Goal: Information Seeking & Learning: Learn about a topic

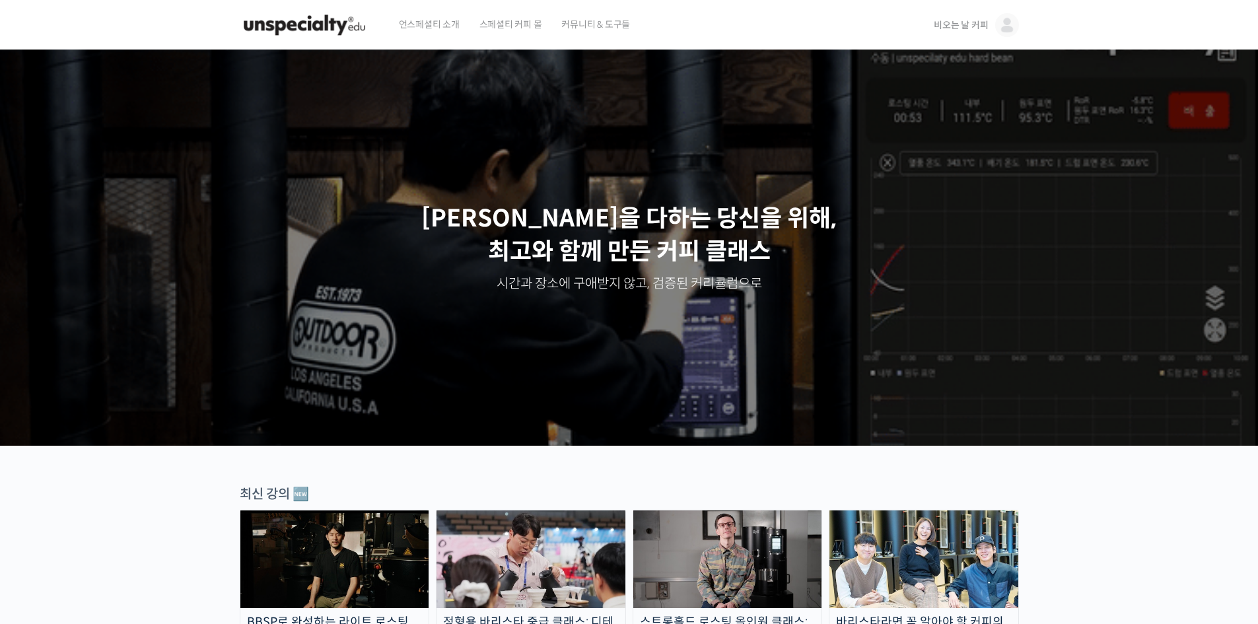
click at [960, 22] on span "비오는 날 커피" at bounding box center [961, 25] width 54 height 12
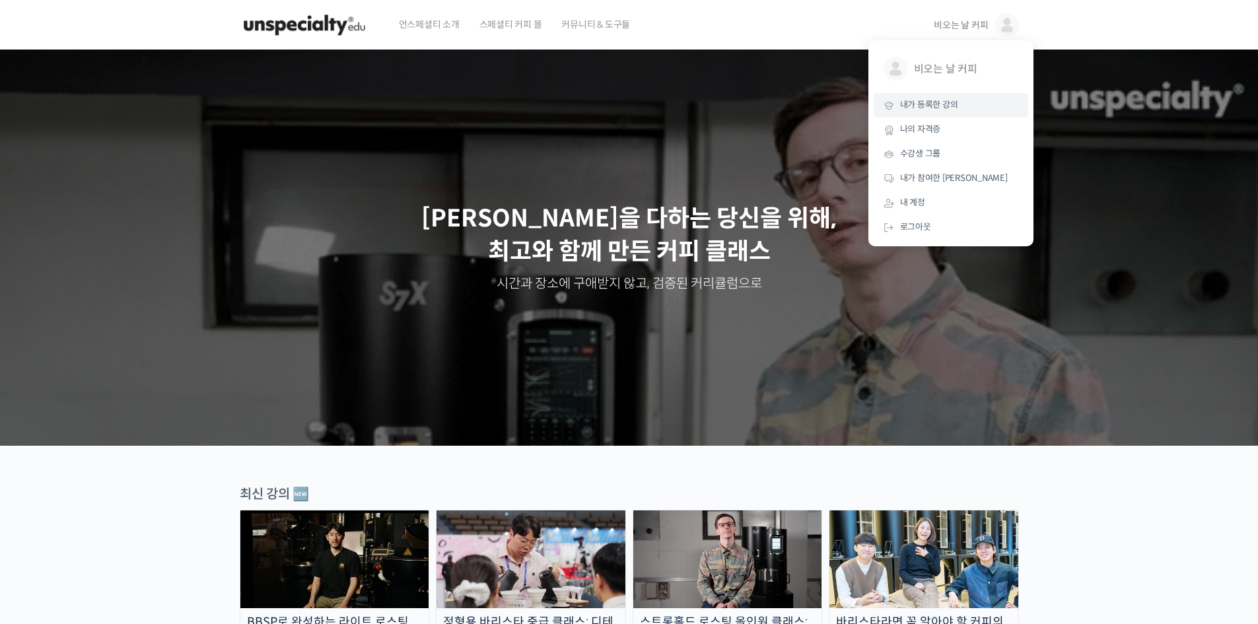
click at [939, 100] on span "내가 등록한 강의" at bounding box center [929, 104] width 58 height 11
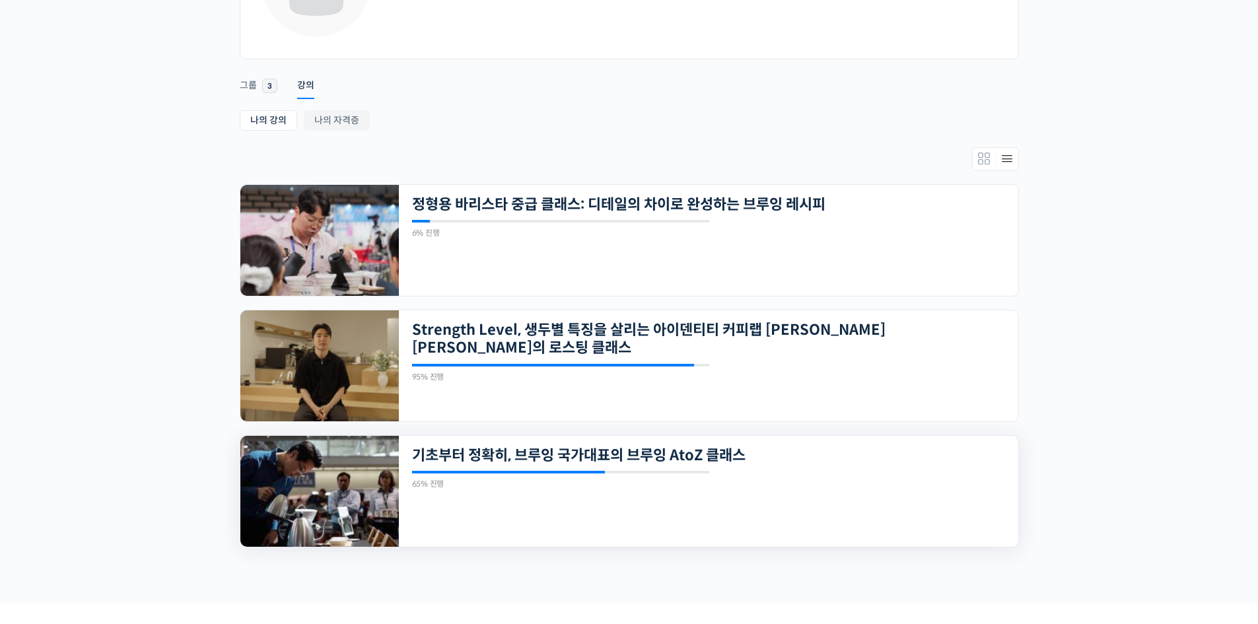
scroll to position [261, 0]
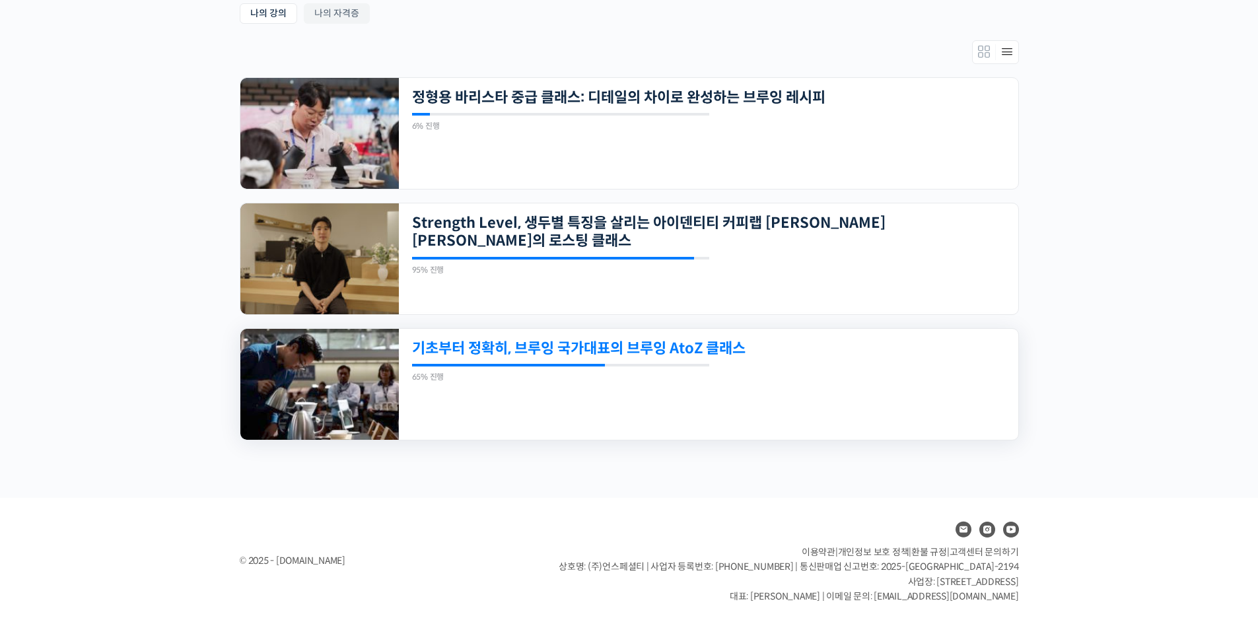
click at [589, 355] on link "기초부터 정확히, 브루잉 국가대표의 브루잉 AtoZ 클래스" at bounding box center [649, 348] width 474 height 18
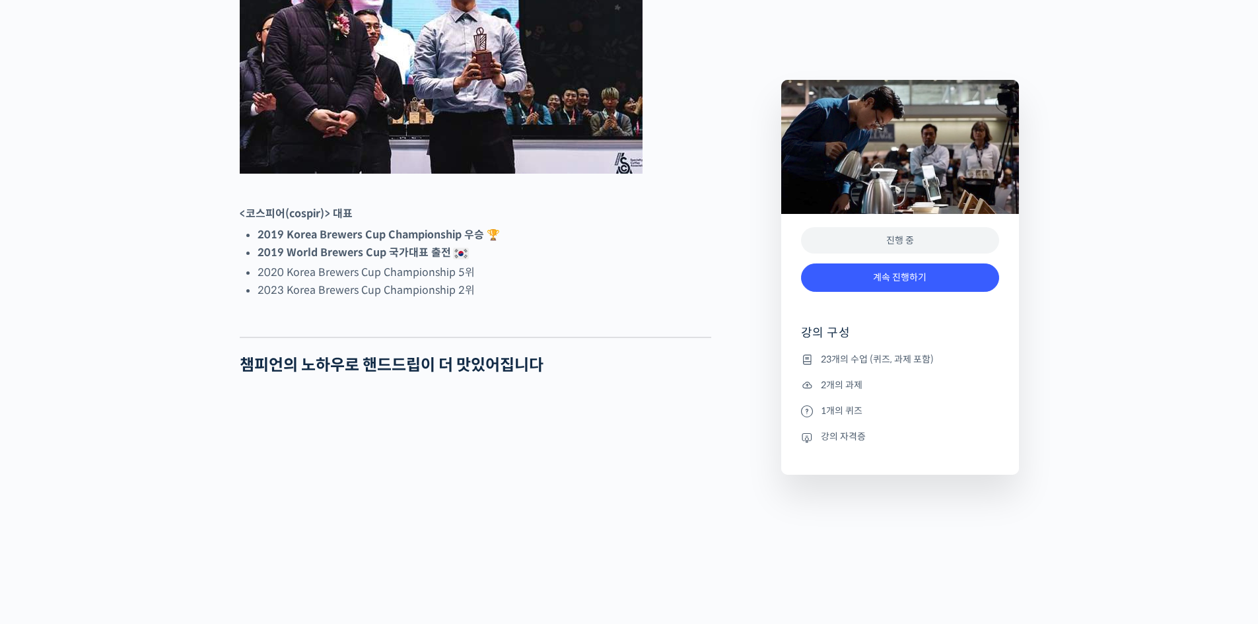
scroll to position [771, 0]
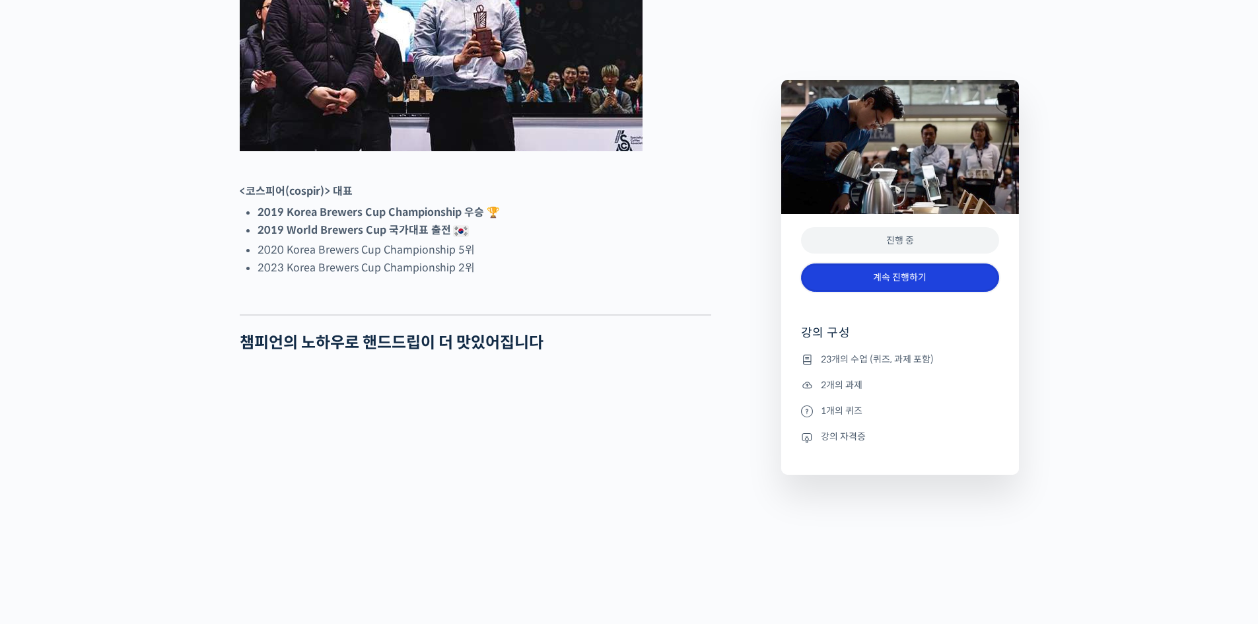
click at [901, 276] on link "계속 진행하기" at bounding box center [900, 278] width 198 height 28
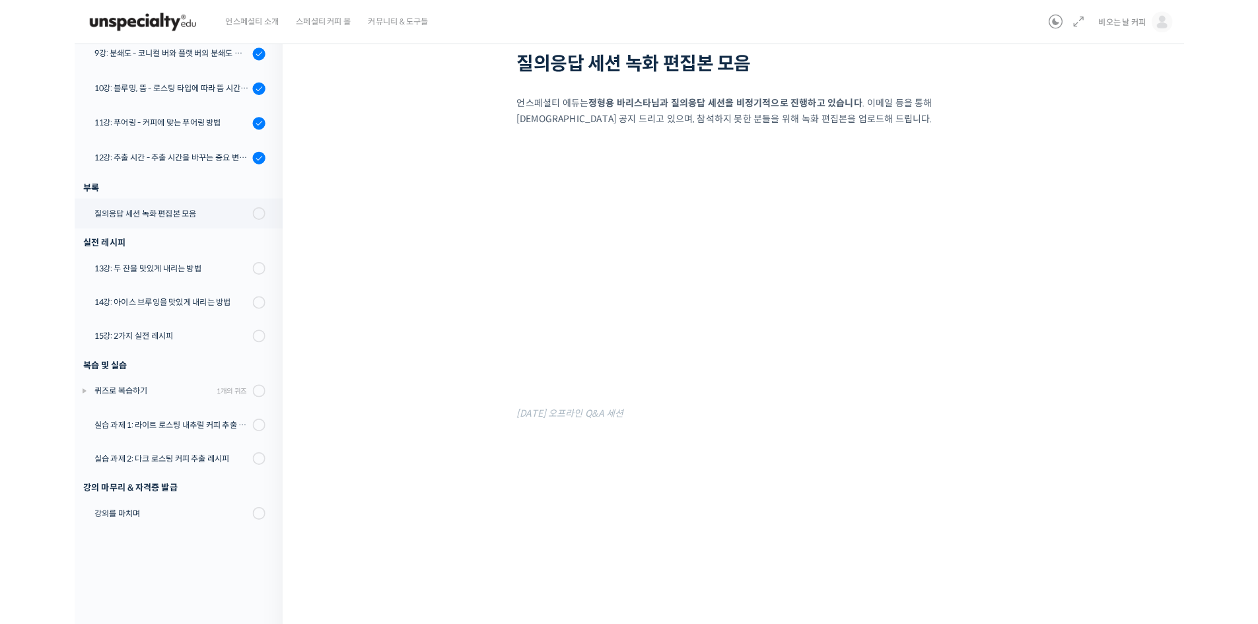
scroll to position [596, 0]
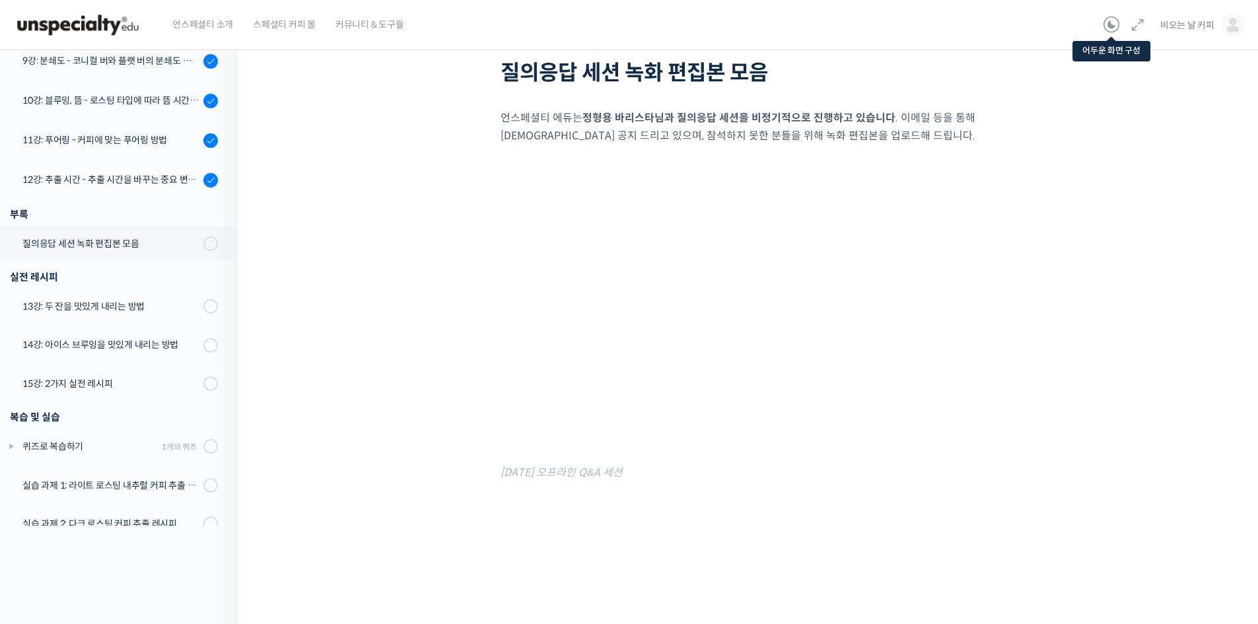
click at [1110, 25] on icon at bounding box center [1112, 25] width 16 height 16
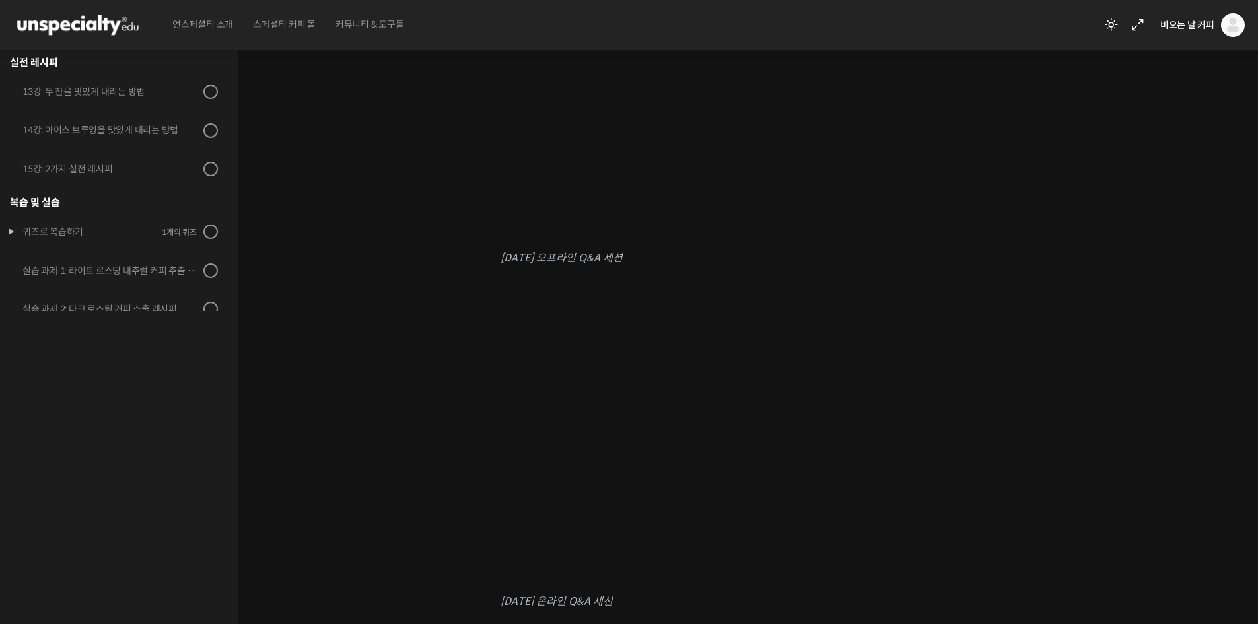
scroll to position [0, 0]
